Goal: Information Seeking & Learning: Learn about a topic

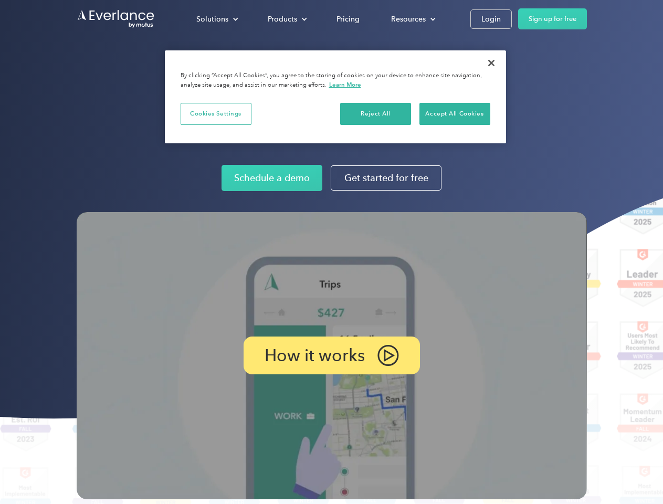
click at [331, 252] on img at bounding box center [332, 355] width 510 height 287
click at [217, 19] on div "Solutions" at bounding box center [212, 19] width 32 height 13
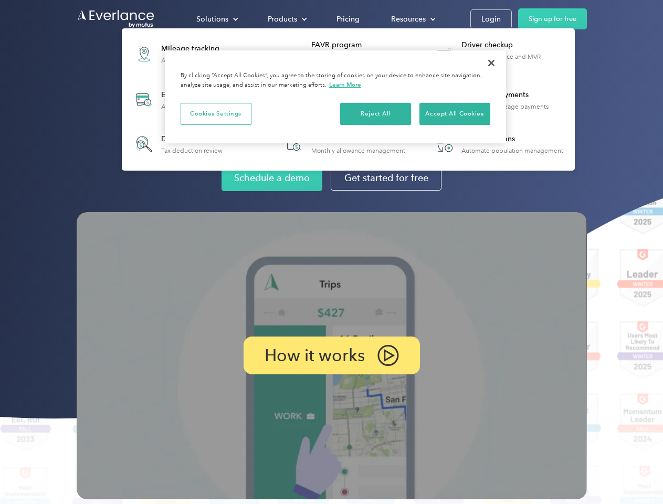
click at [286, 19] on div "Products" at bounding box center [282, 19] width 29 height 13
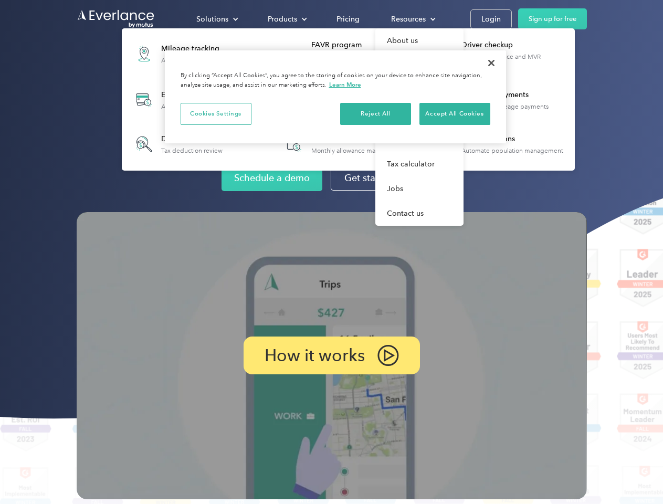
click at [412, 19] on div "Resources" at bounding box center [408, 19] width 35 height 13
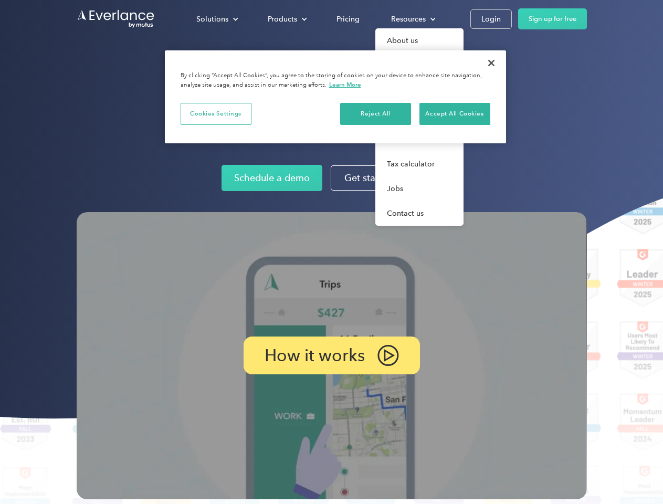
click at [331, 356] on p "How it works" at bounding box center [315, 355] width 100 height 13
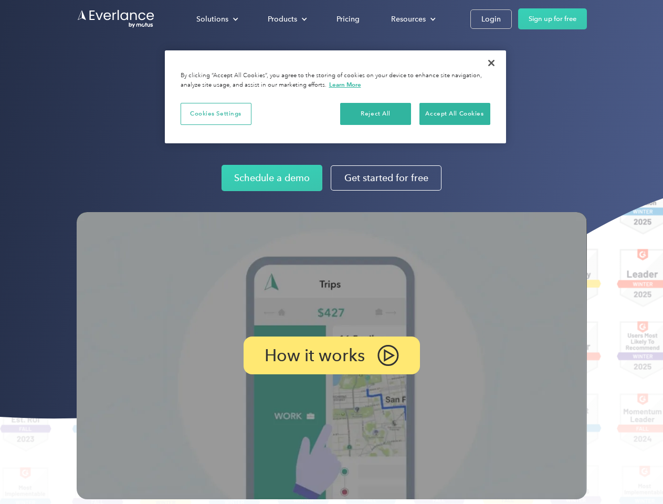
click at [216, 113] on button "Cookies Settings" at bounding box center [216, 114] width 71 height 22
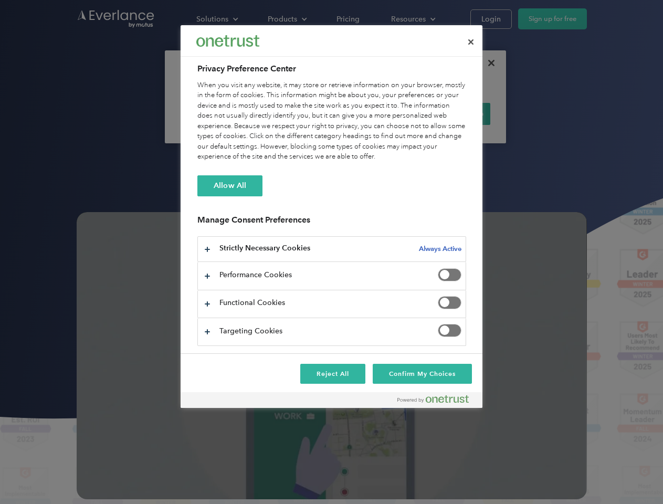
click at [376, 113] on div "When you visit any website, it may store or retrieve information on your browse…" at bounding box center [331, 121] width 269 height 82
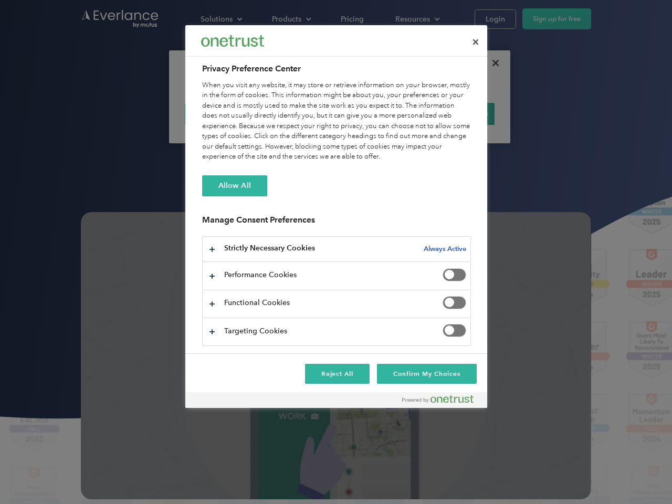
click at [455, 113] on div "When you visit any website, it may store or retrieve information on your browse…" at bounding box center [336, 121] width 269 height 82
click at [492, 63] on div at bounding box center [336, 252] width 672 height 504
